Goal: Task Accomplishment & Management: Use online tool/utility

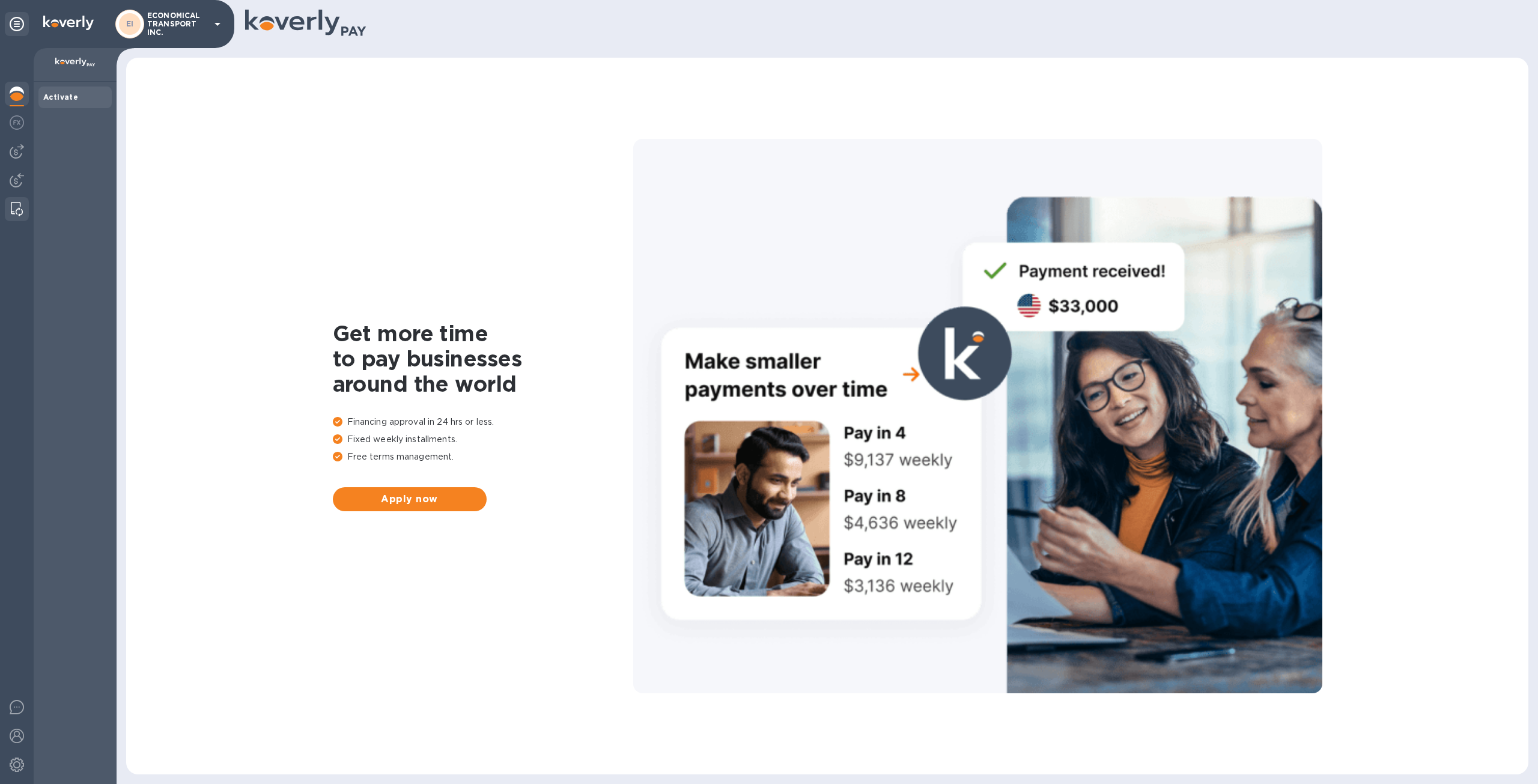
click at [17, 206] on img at bounding box center [17, 209] width 12 height 15
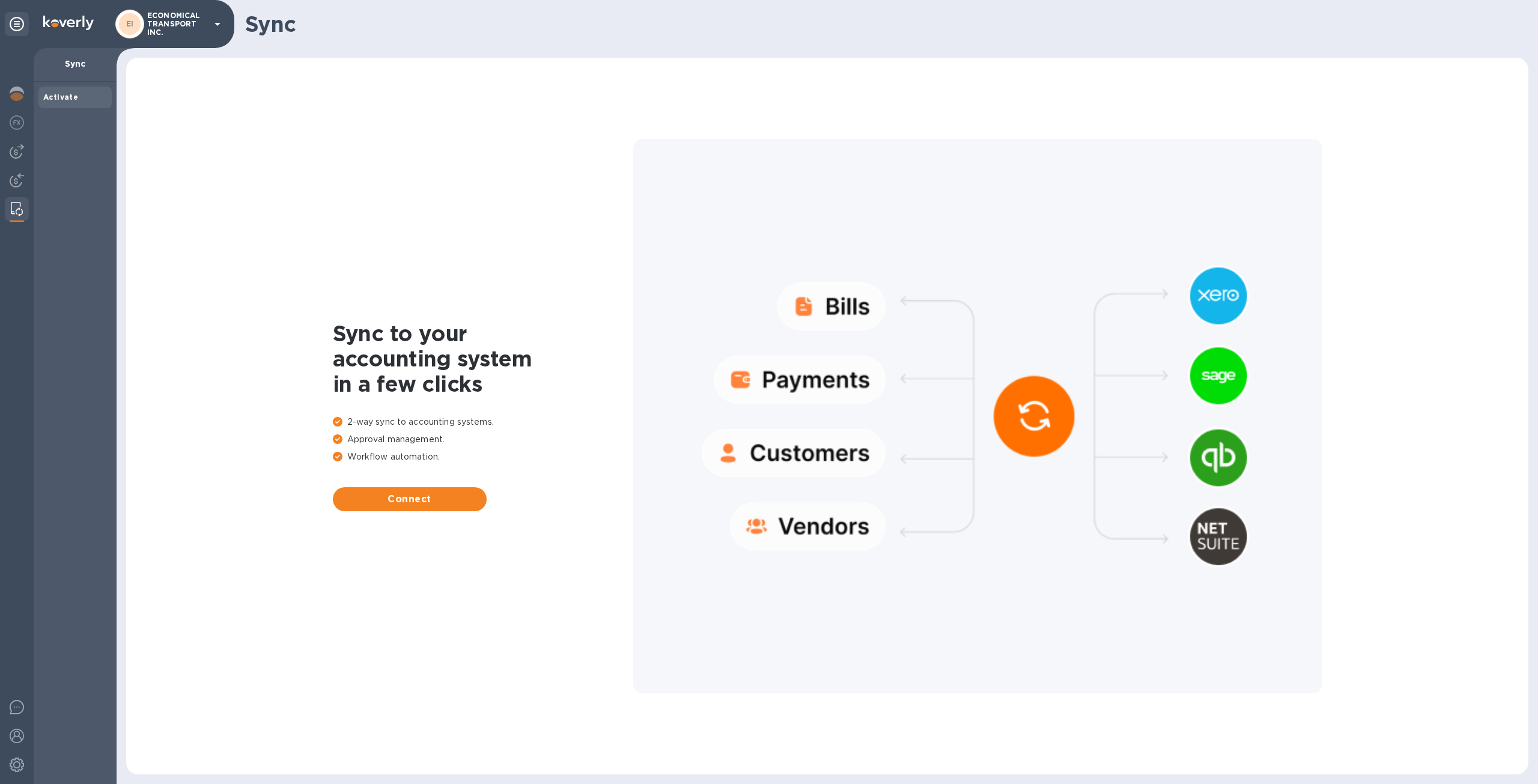
click at [426, 515] on div "Sync to your accounting system in a few clicks 2-way sync to accounting systems…" at bounding box center [827, 416] width 1378 height 693
click at [426, 508] on button "Connect" at bounding box center [409, 499] width 153 height 24
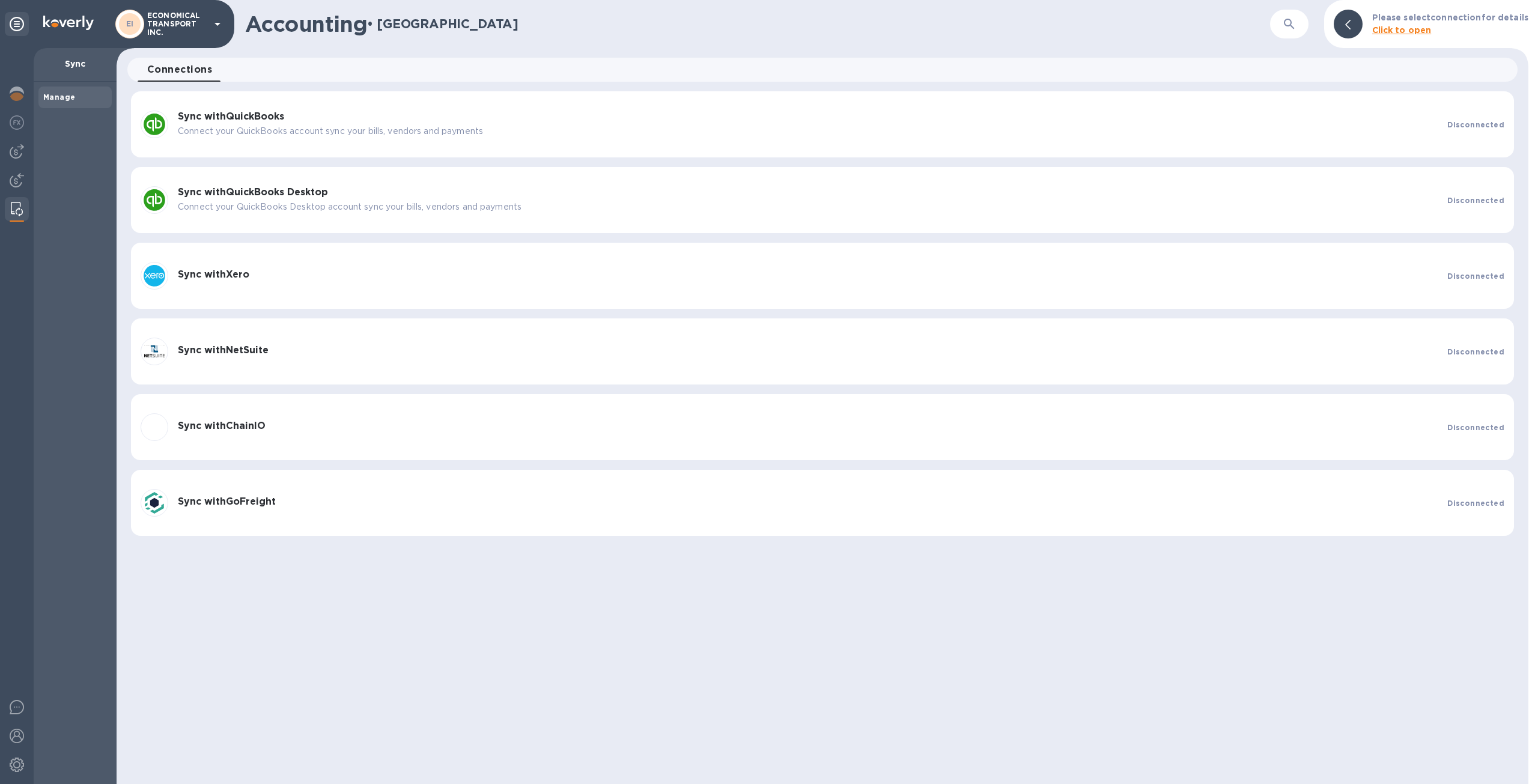
click at [1346, 125] on p "Connect your QuickBooks account sync your bills, vendors and payments" at bounding box center [808, 131] width 1260 height 13
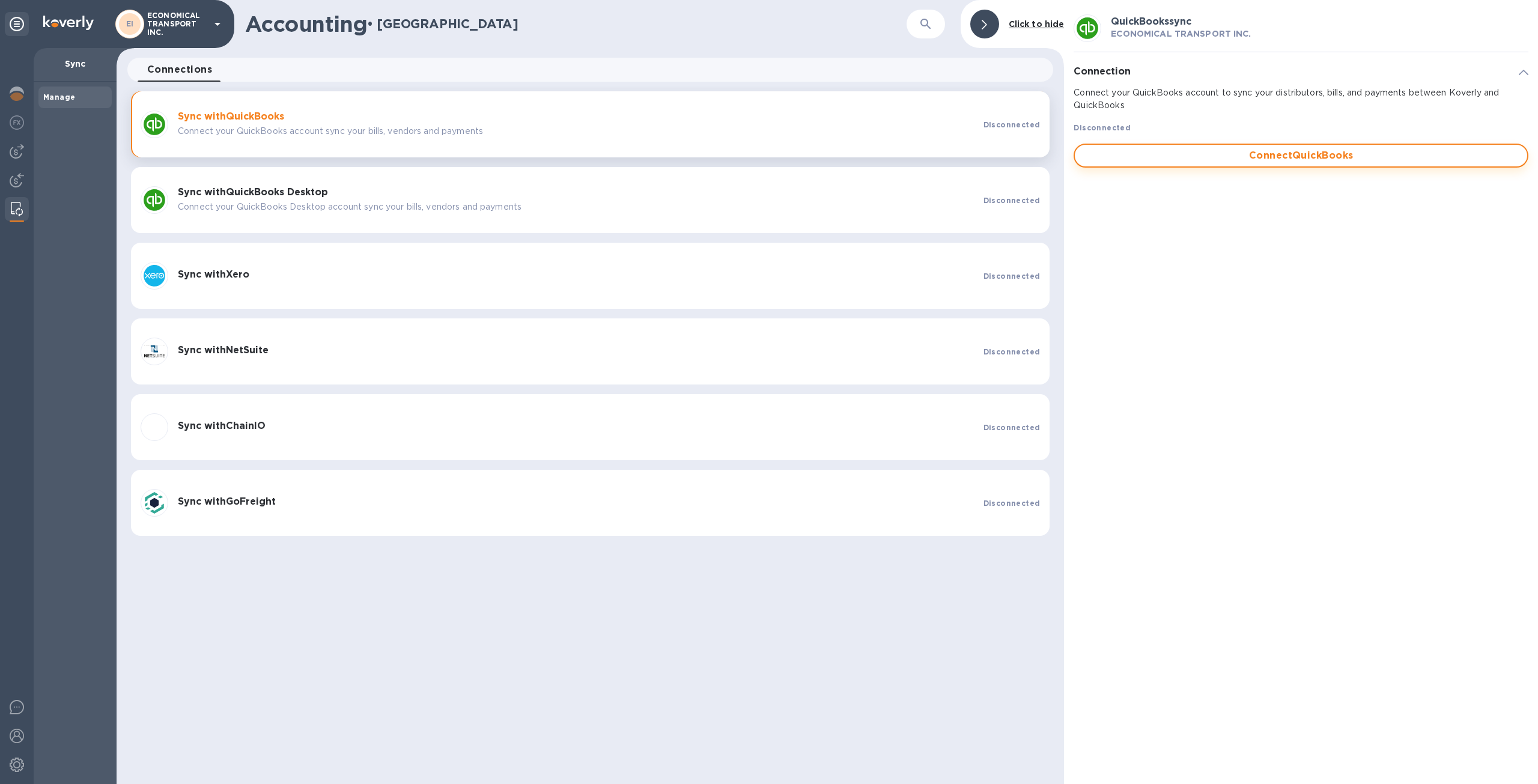
click at [1321, 147] on button "Connect QuickBooks" at bounding box center [1301, 155] width 455 height 24
